Goal: Transaction & Acquisition: Purchase product/service

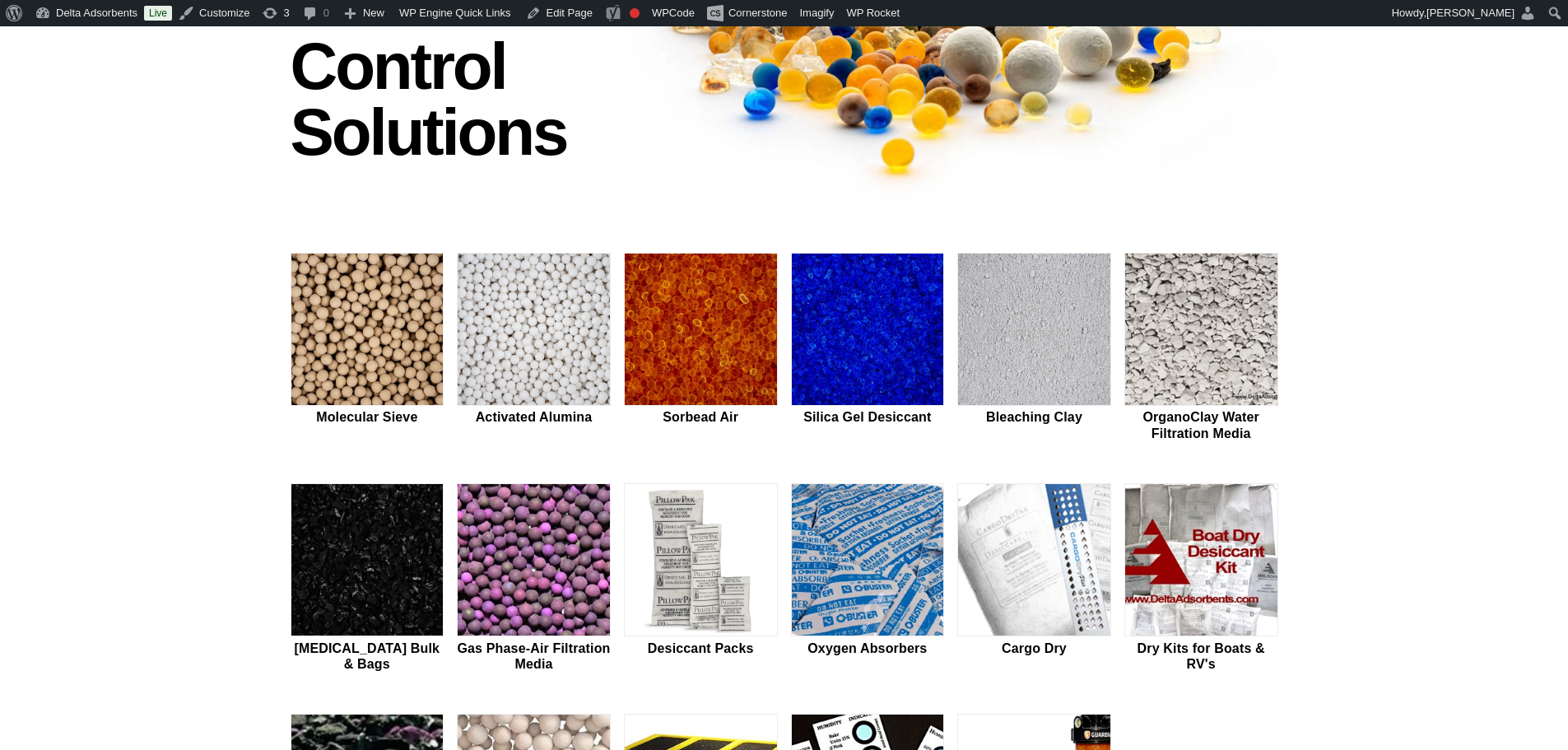
scroll to position [384, 0]
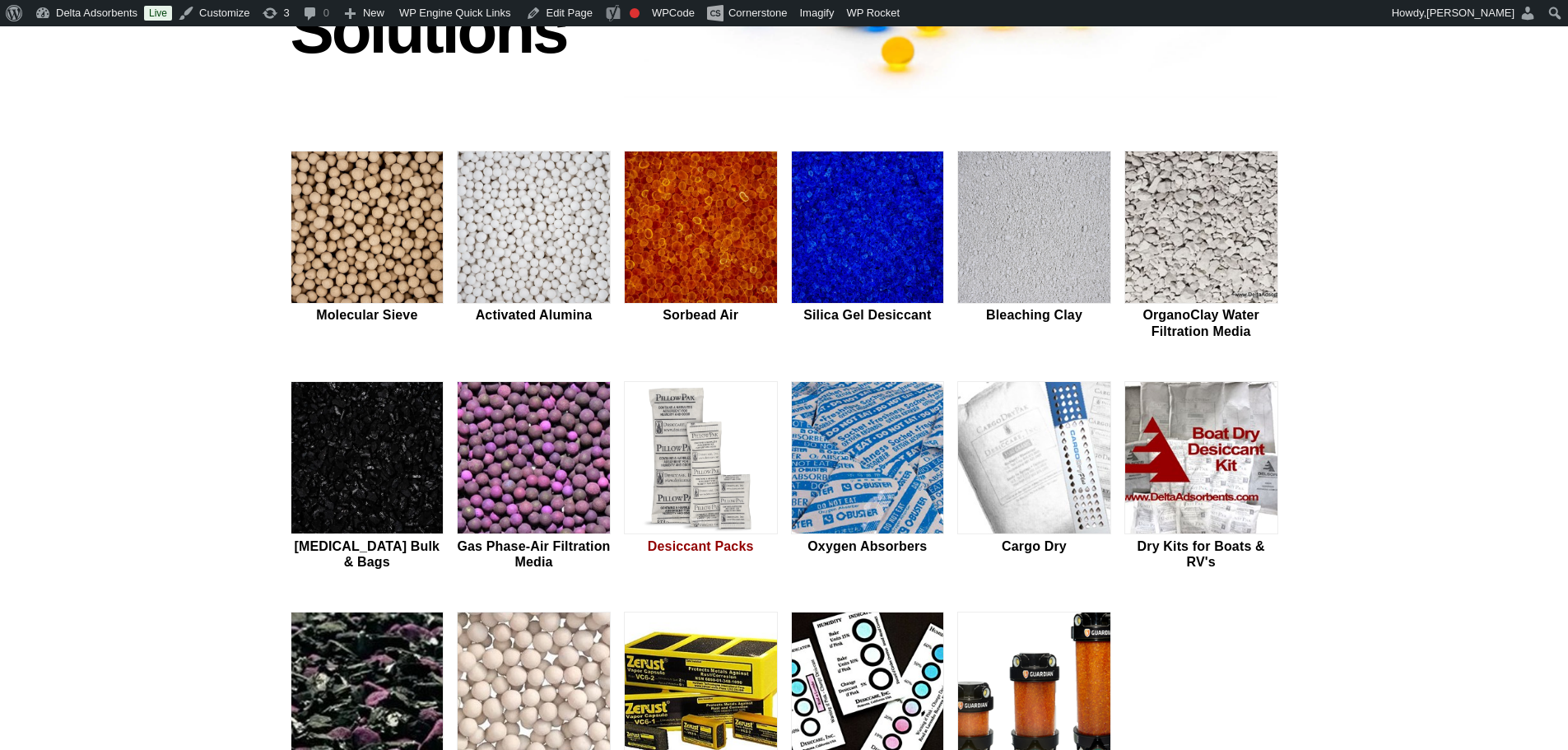
click at [631, 484] on img at bounding box center [701, 459] width 153 height 154
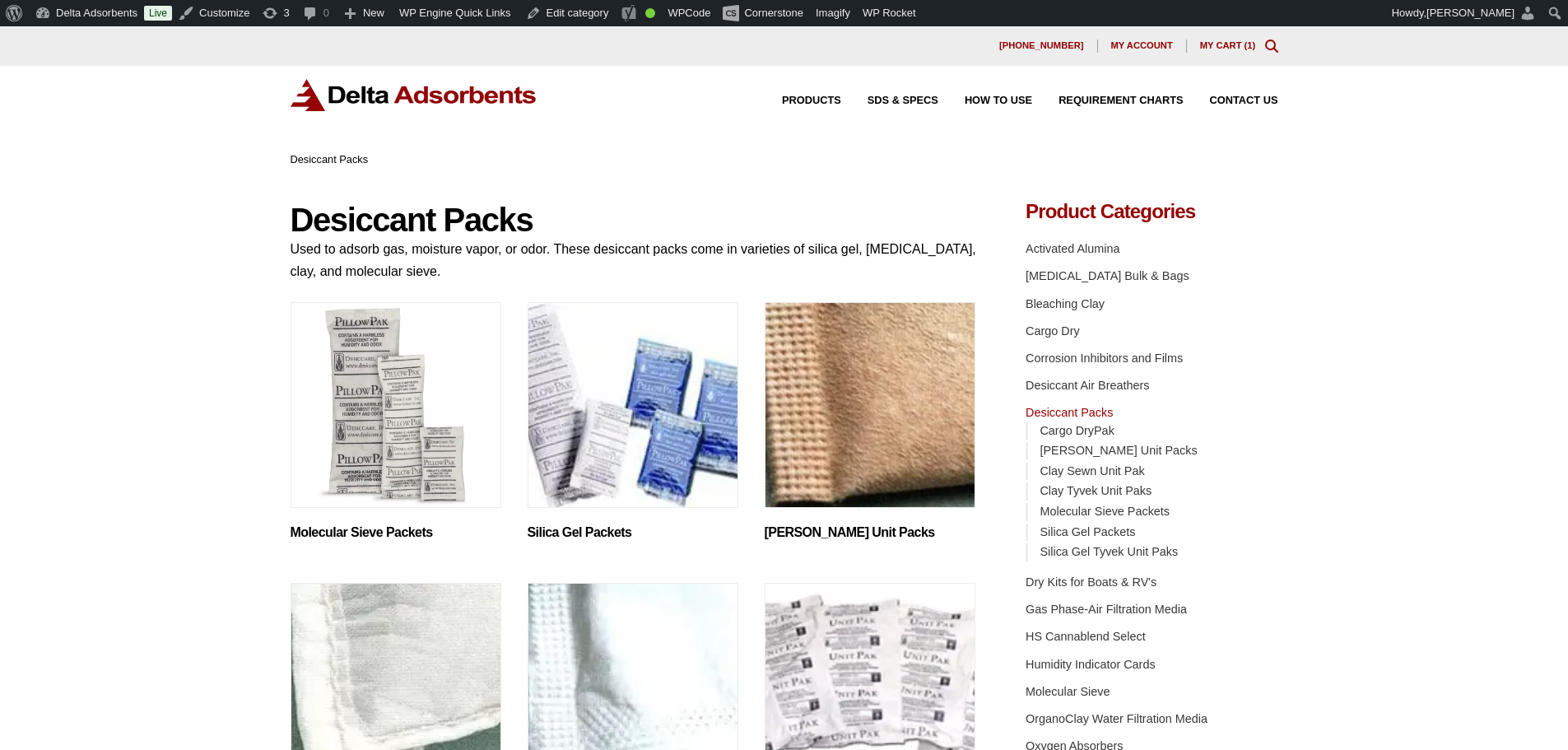
click at [831, 415] on img "Visit product category Clay Kraft Unit Packs" at bounding box center [870, 405] width 211 height 206
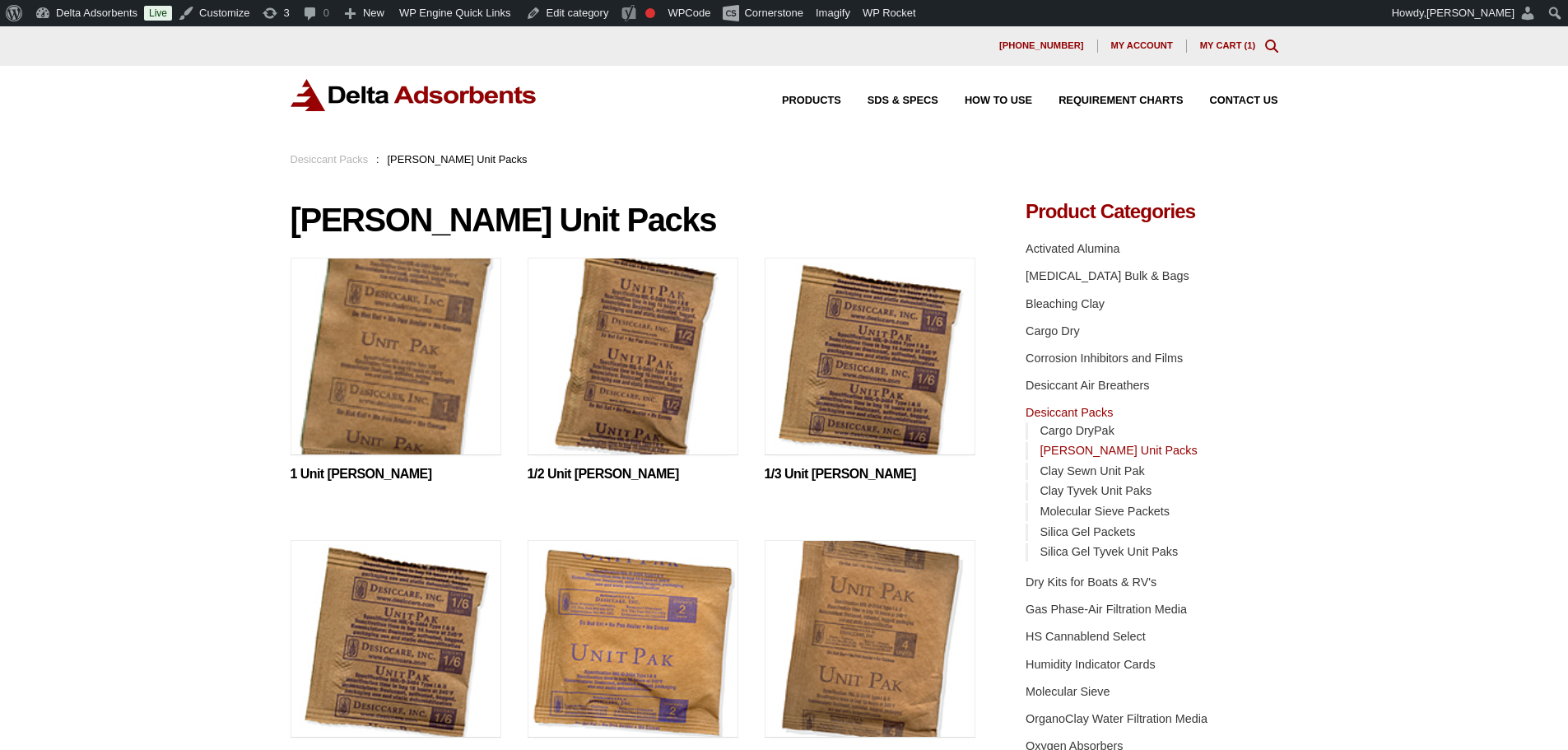
click at [757, 403] on ul "1 Unit Clay Kraft This product has multiple variants. The options may be chosen…" at bounding box center [634, 541] width 687 height 565
click at [784, 402] on img at bounding box center [870, 361] width 211 height 206
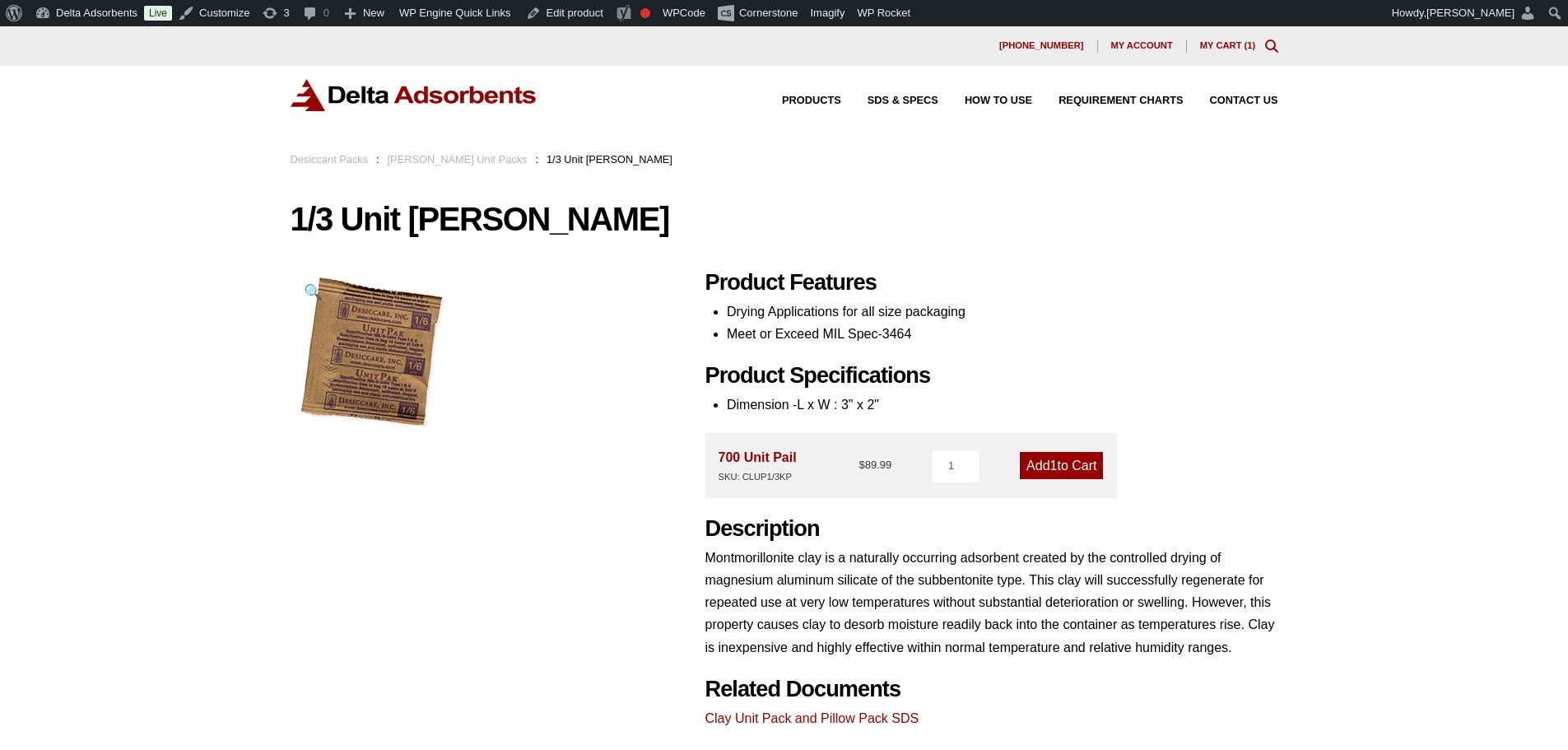
click at [364, 80] on img at bounding box center [414, 95] width 247 height 32
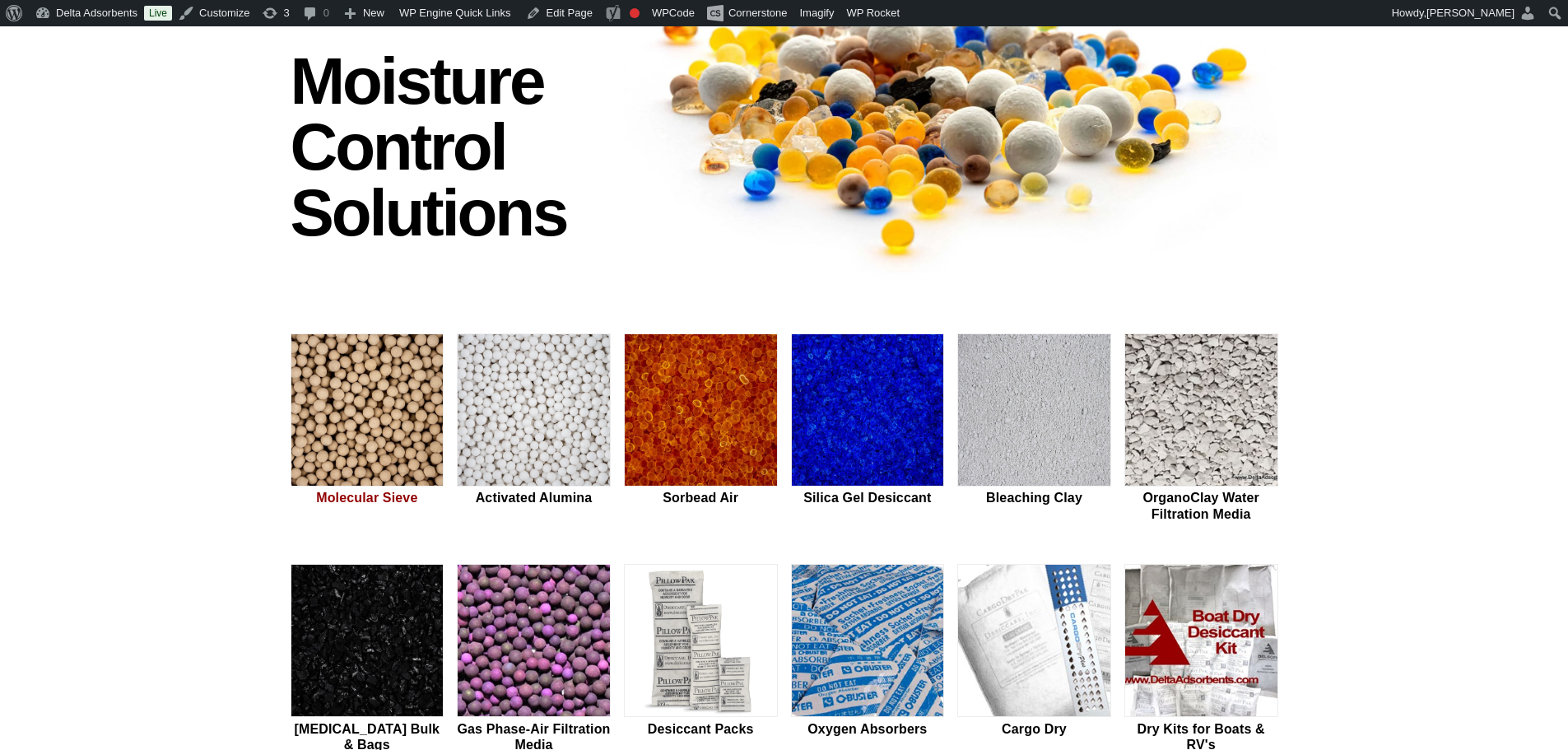
scroll to position [220, 0]
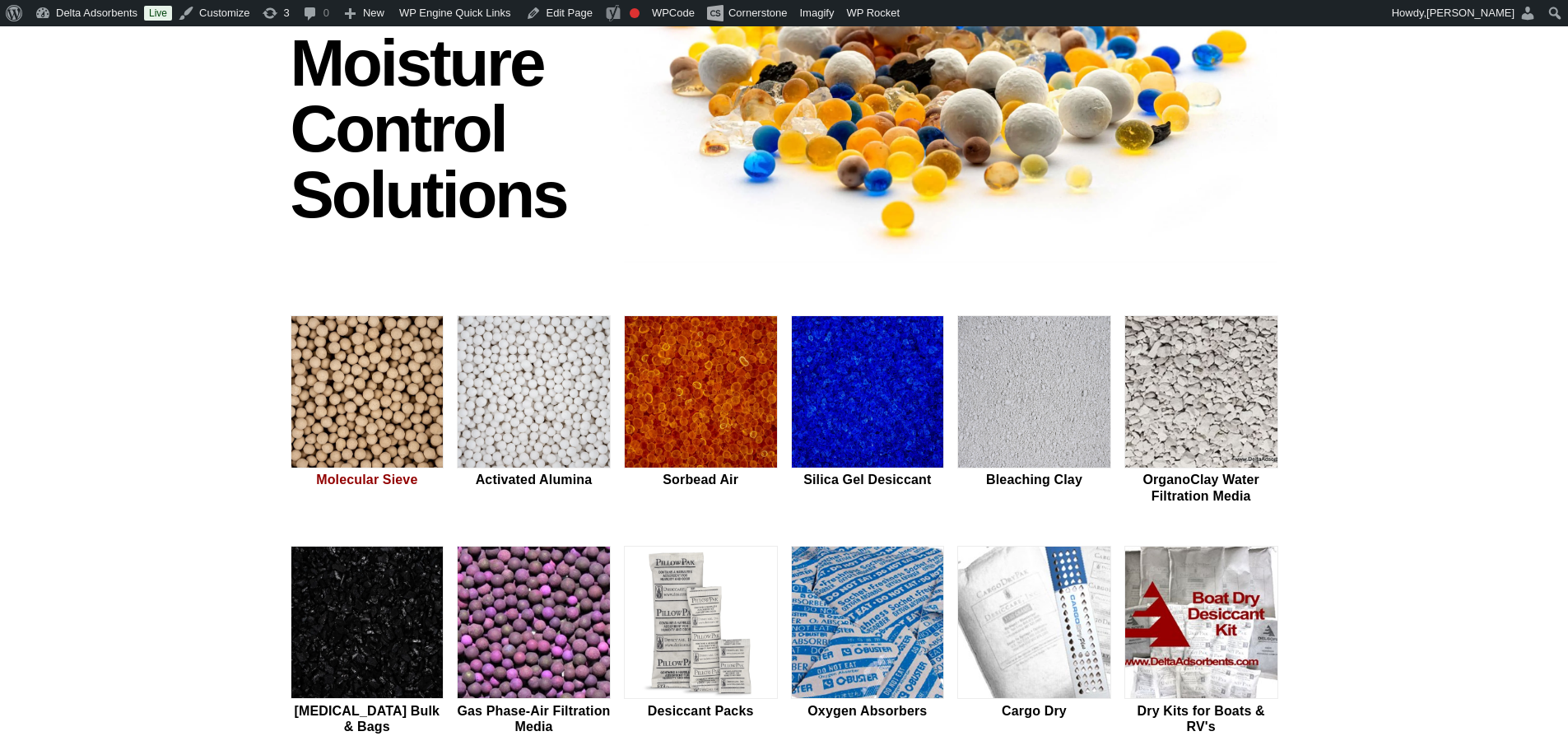
click at [327, 342] on img at bounding box center [367, 393] width 153 height 154
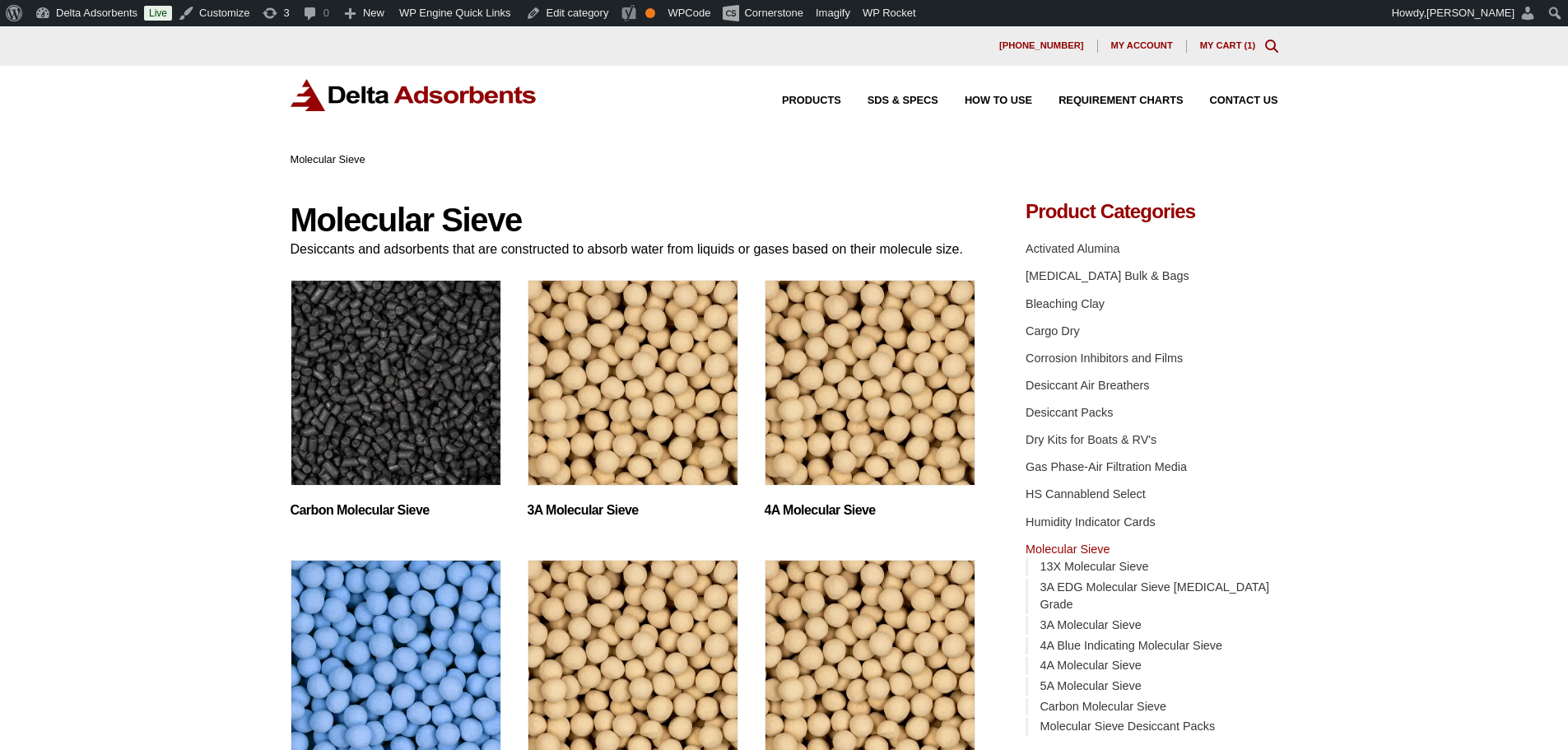
click at [386, 616] on img "Visit product category 4A Blue Indicating Molecular Sieve" at bounding box center [396, 662] width 211 height 206
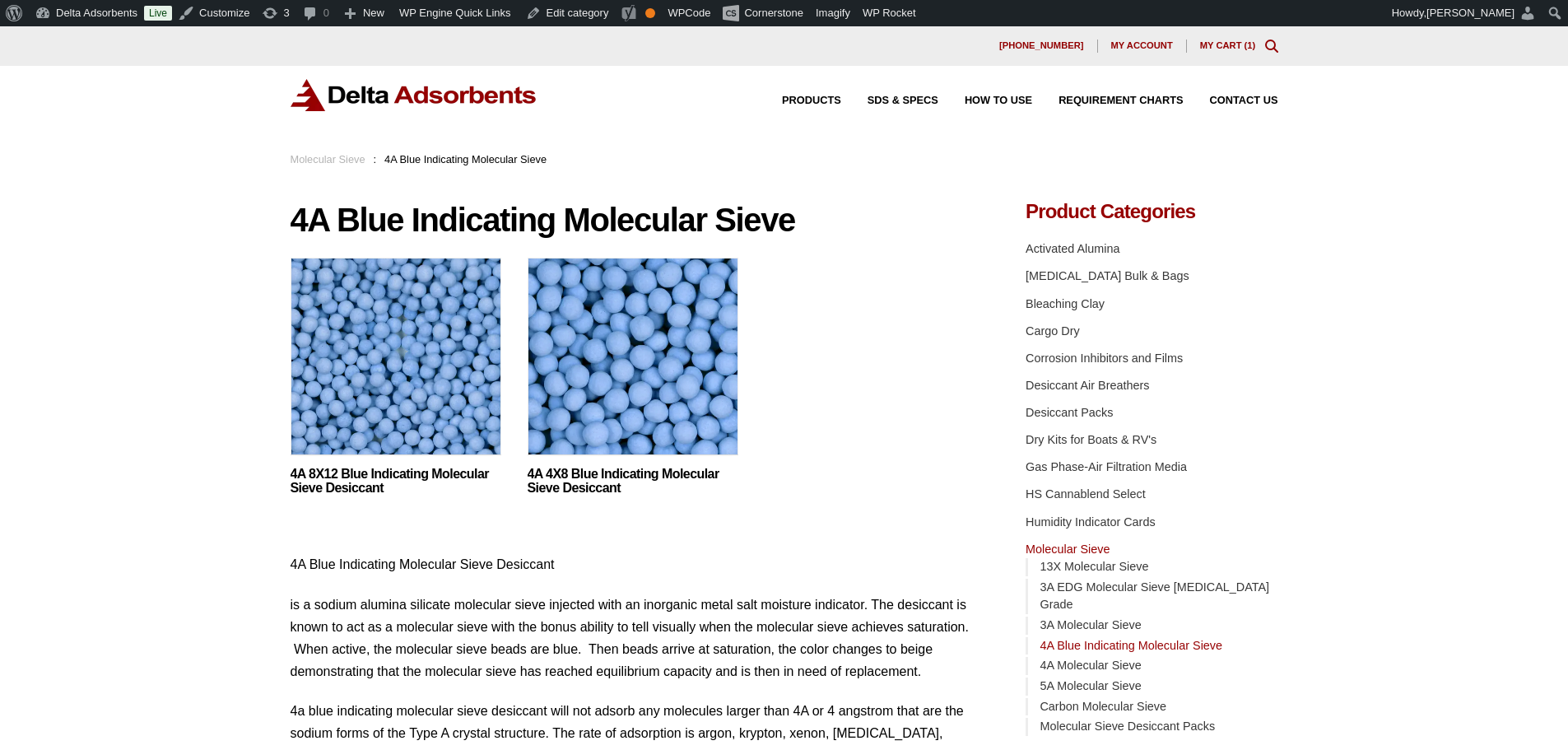
click at [470, 406] on img at bounding box center [396, 361] width 211 height 206
